Goal: Information Seeking & Learning: Check status

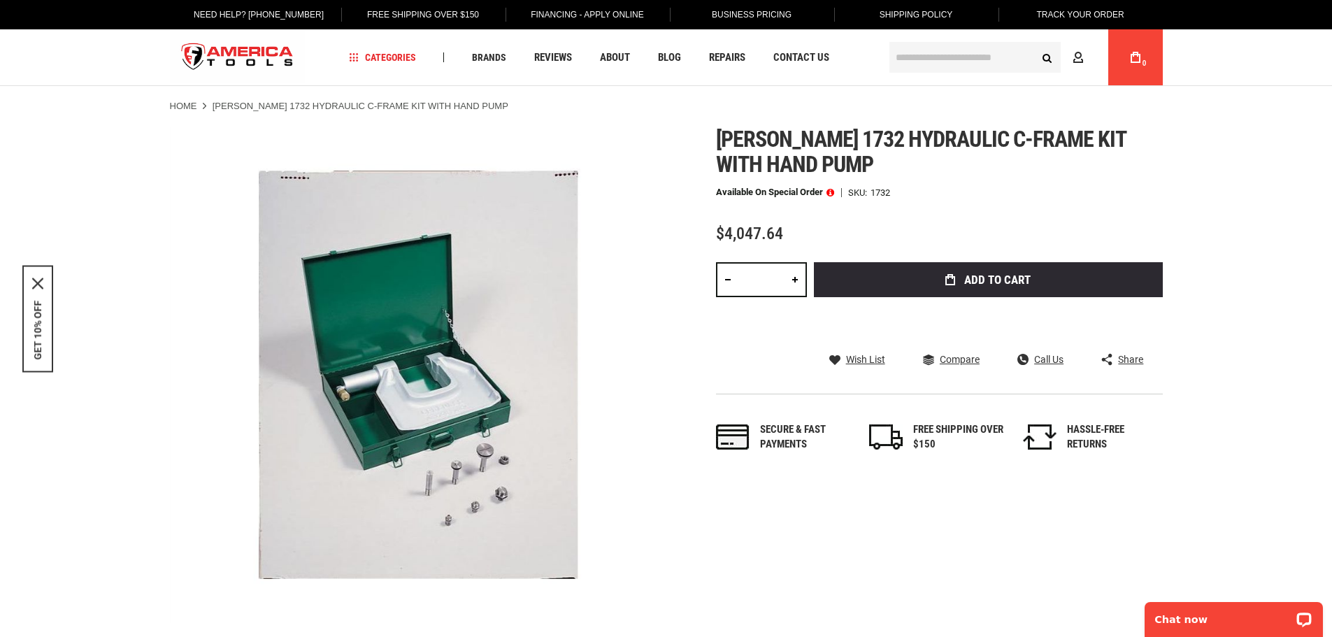
click at [833, 192] on span at bounding box center [830, 192] width 8 height 10
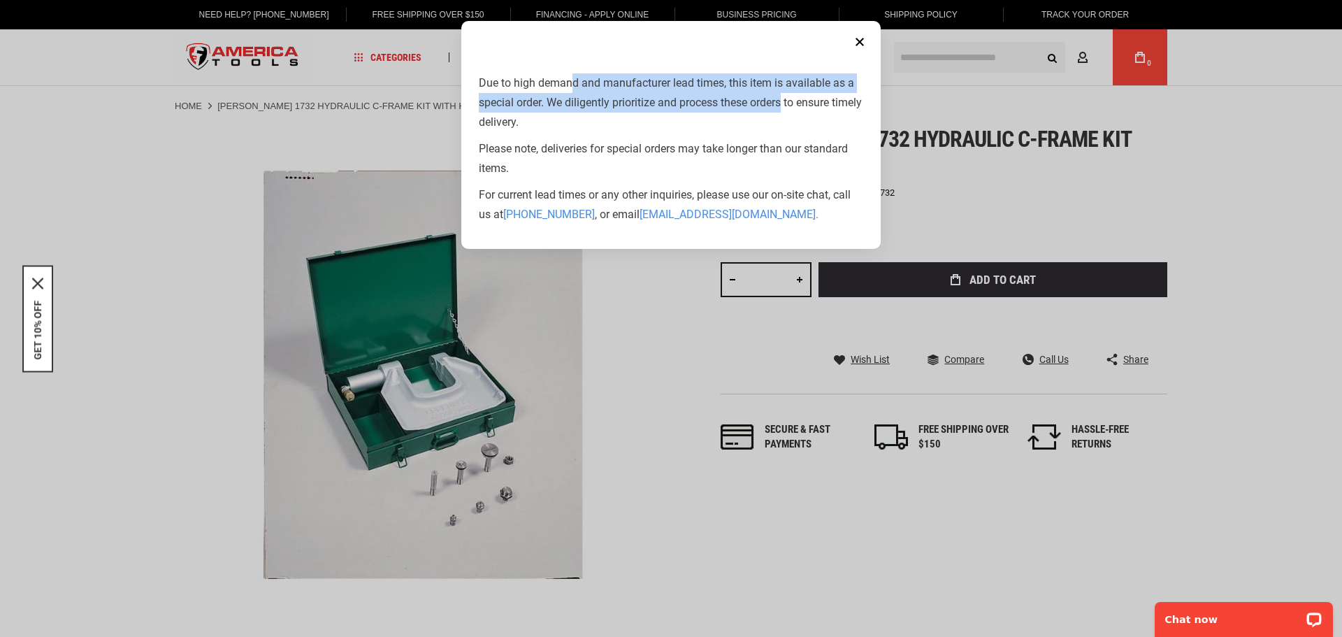
drag, startPoint x: 573, startPoint y: 85, endPoint x: 787, endPoint y: 101, distance: 214.5
click at [787, 101] on p "Due to high demand and manufacturer lead times, this item is available as a spe…" at bounding box center [671, 102] width 385 height 59
click at [645, 104] on p "Due to high demand and manufacturer lead times, this item is available as a spe…" at bounding box center [671, 102] width 385 height 59
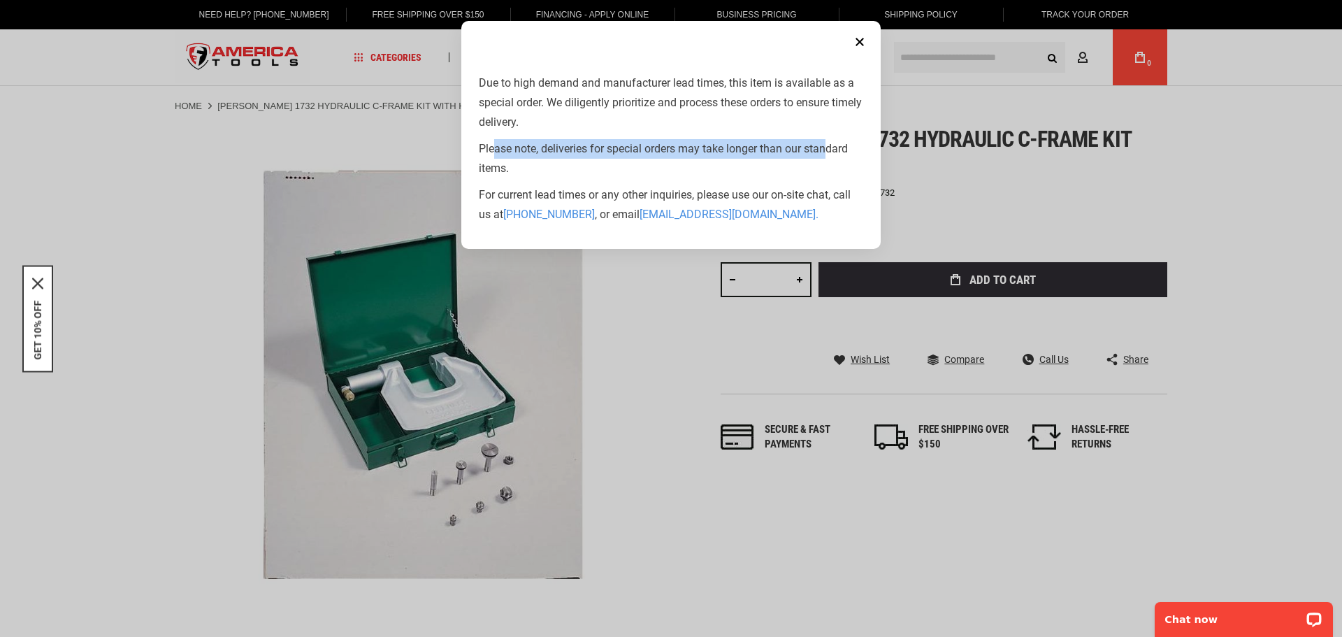
drag, startPoint x: 495, startPoint y: 150, endPoint x: 829, endPoint y: 150, distance: 333.5
click at [829, 150] on p "Please note, deliveries for special orders may take longer than our standard it…" at bounding box center [671, 158] width 385 height 39
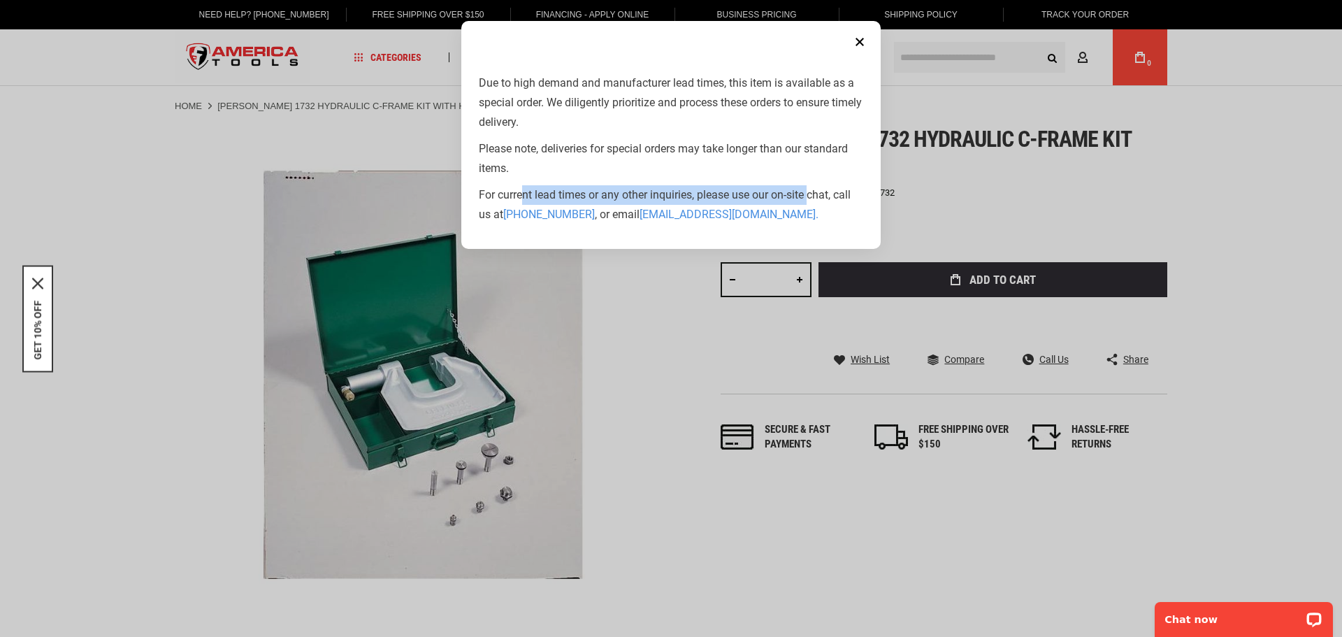
drag, startPoint x: 523, startPoint y: 197, endPoint x: 814, endPoint y: 192, distance: 290.9
click at [814, 192] on p "For current lead times or any other inquiries, please use our on-site chat, cal…" at bounding box center [671, 204] width 385 height 39
click at [817, 192] on p "For current lead times or any other inquiries, please use our on-site chat, cal…" at bounding box center [671, 204] width 385 height 39
click at [853, 35] on button "Close" at bounding box center [860, 42] width 28 height 28
